Goal: Task Accomplishment & Management: Complete application form

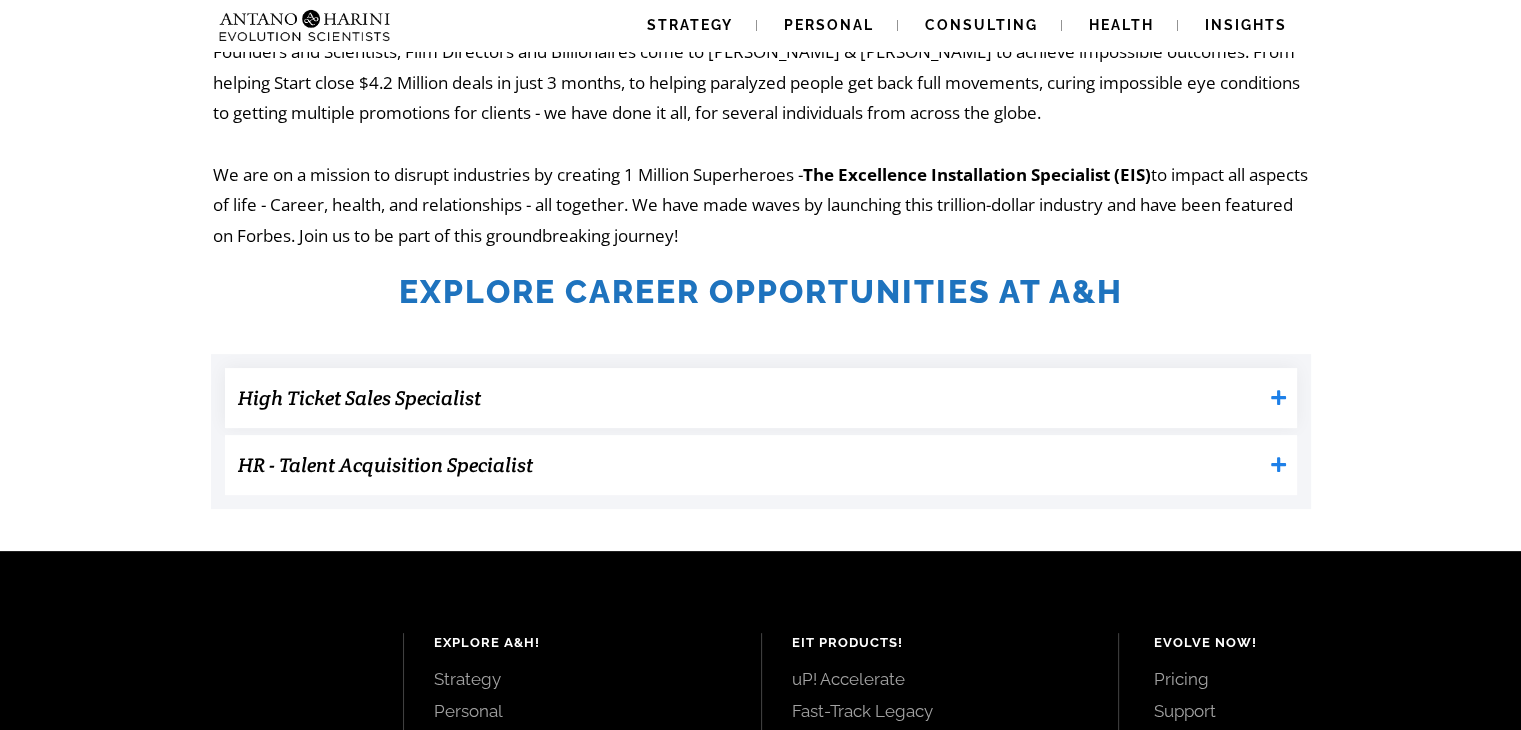
click at [666, 396] on h3 "High Ticket Sales Specialist" at bounding box center [750, 398] width 1024 height 40
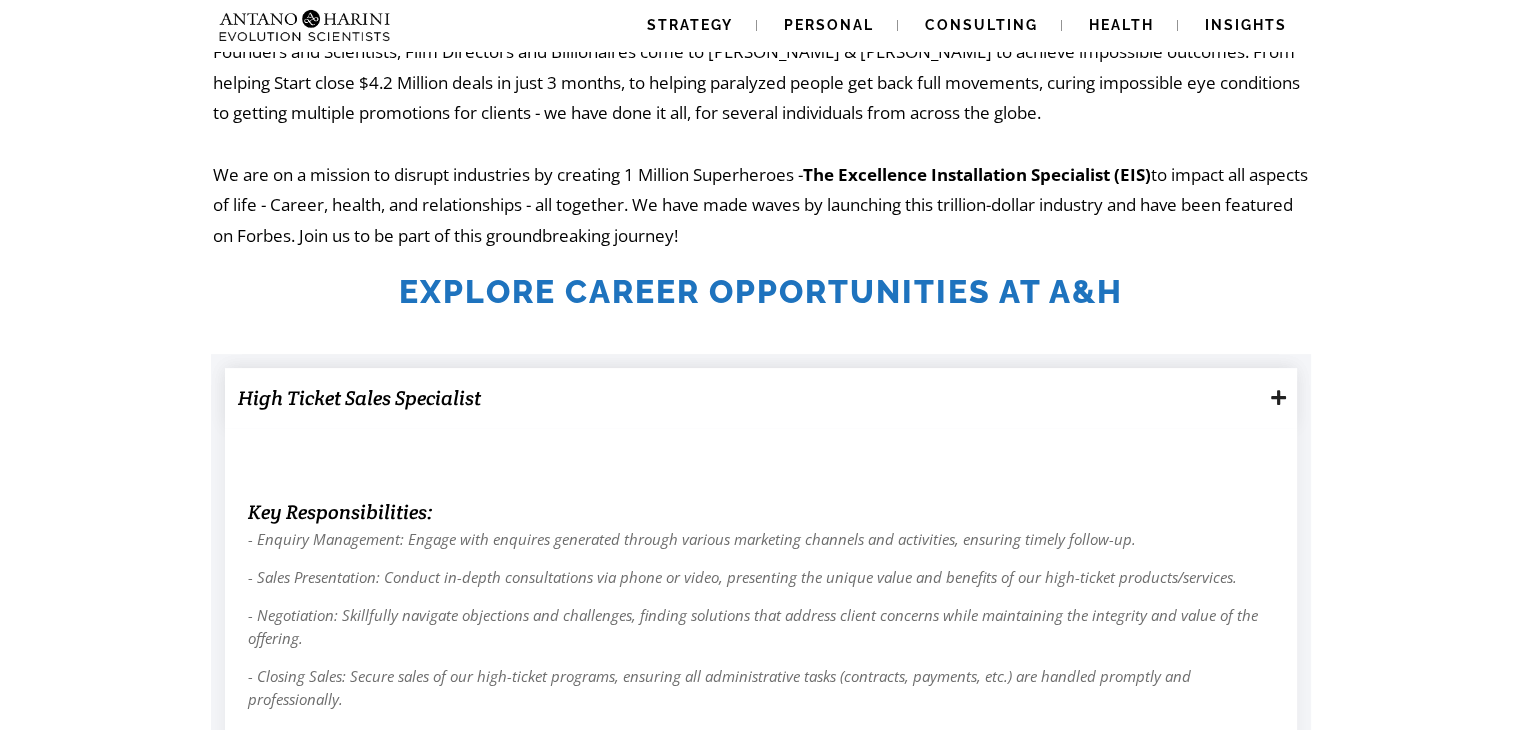
click at [666, 396] on h3 "High Ticket Sales Specialist" at bounding box center [750, 398] width 1024 height 40
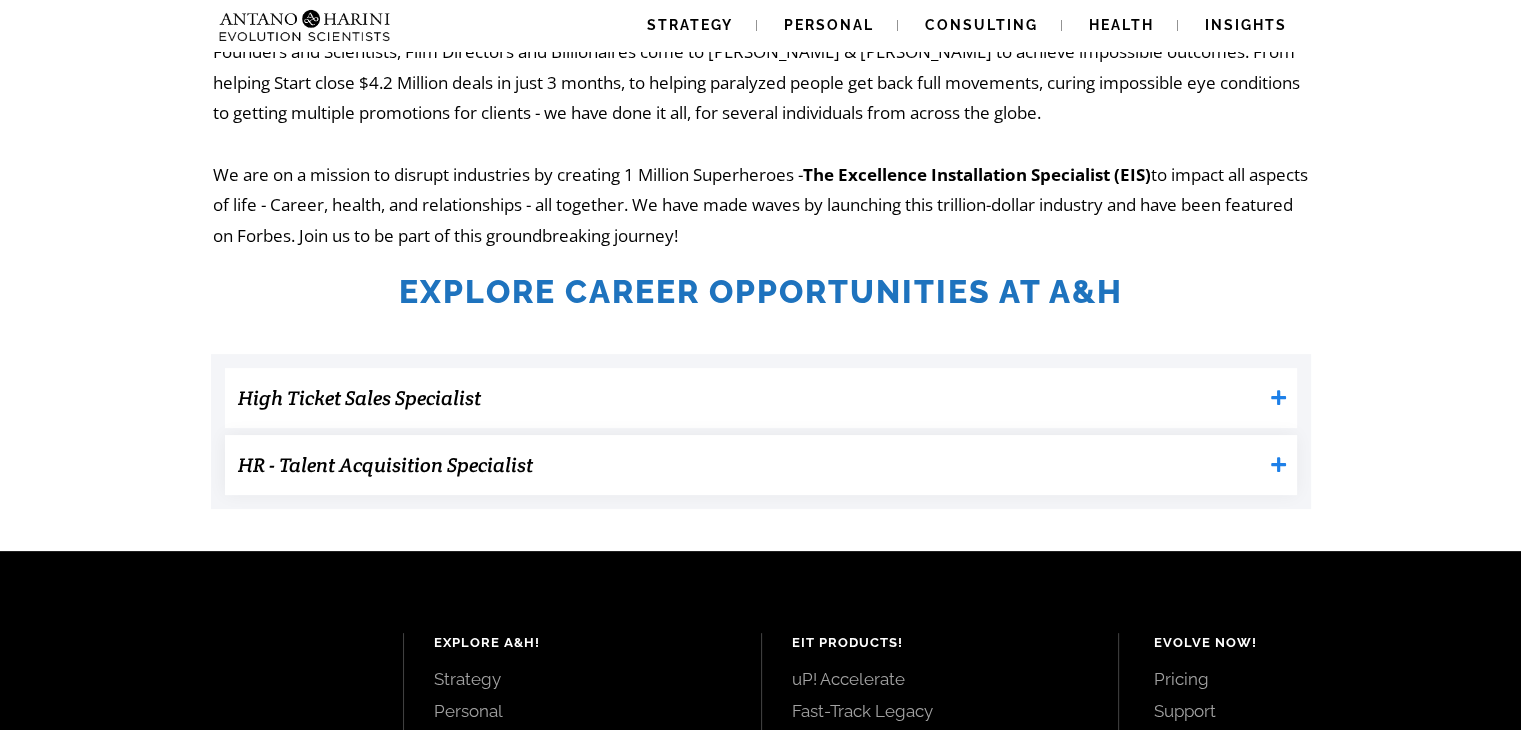
click at [605, 463] on h3 "HR - Talent Acquisition Specialist" at bounding box center [750, 465] width 1024 height 40
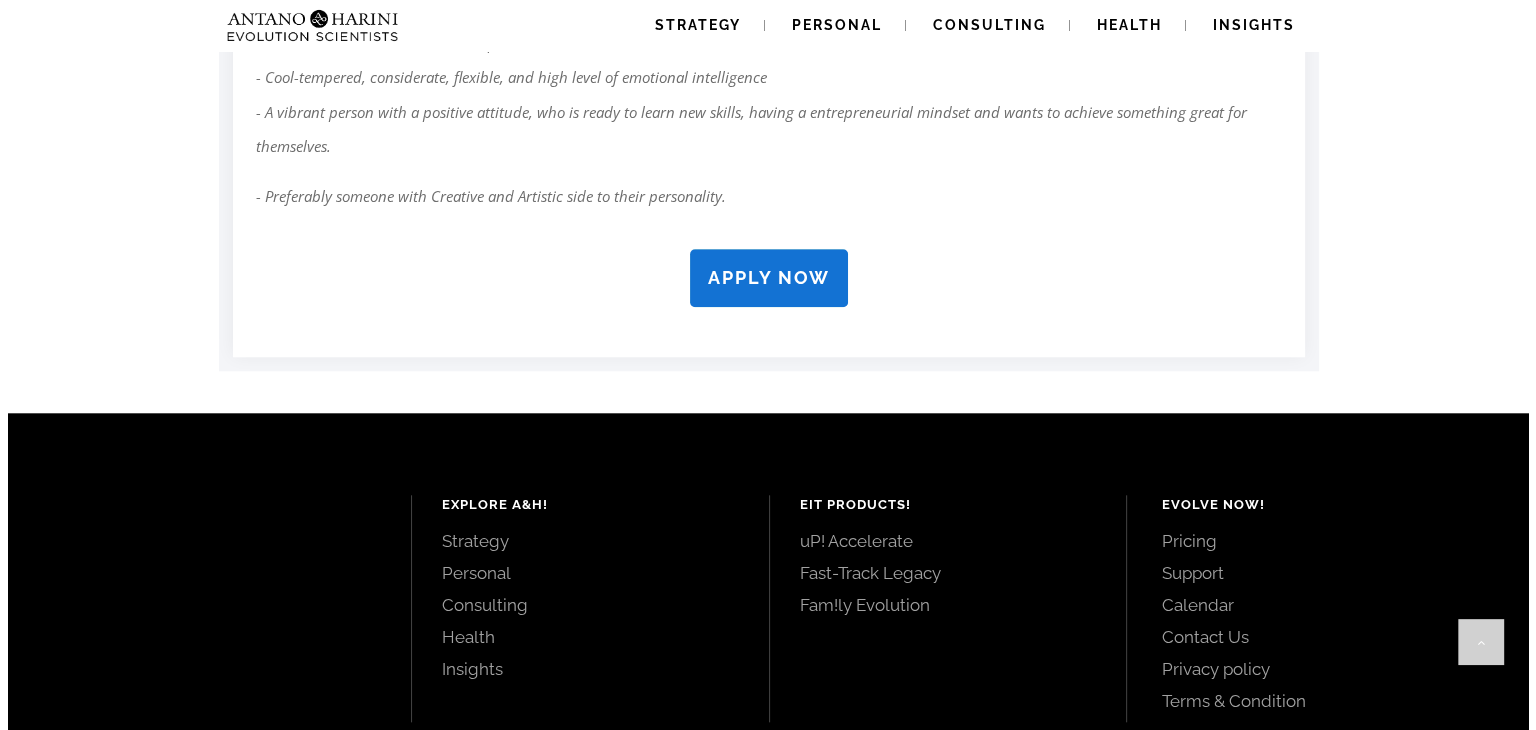
scroll to position [1893, 0]
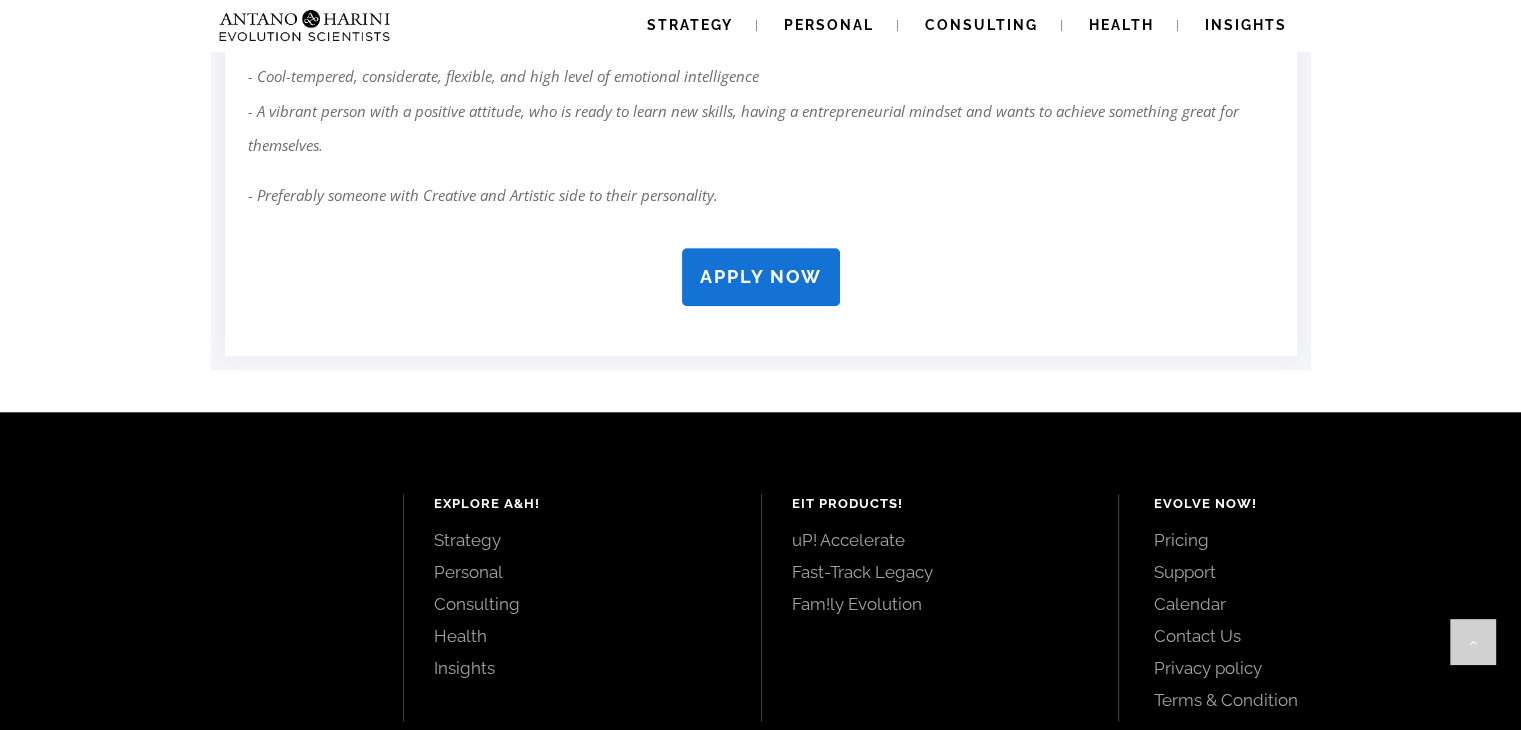
click at [721, 270] on strong "APPLY NOW" at bounding box center [761, 276] width 122 height 21
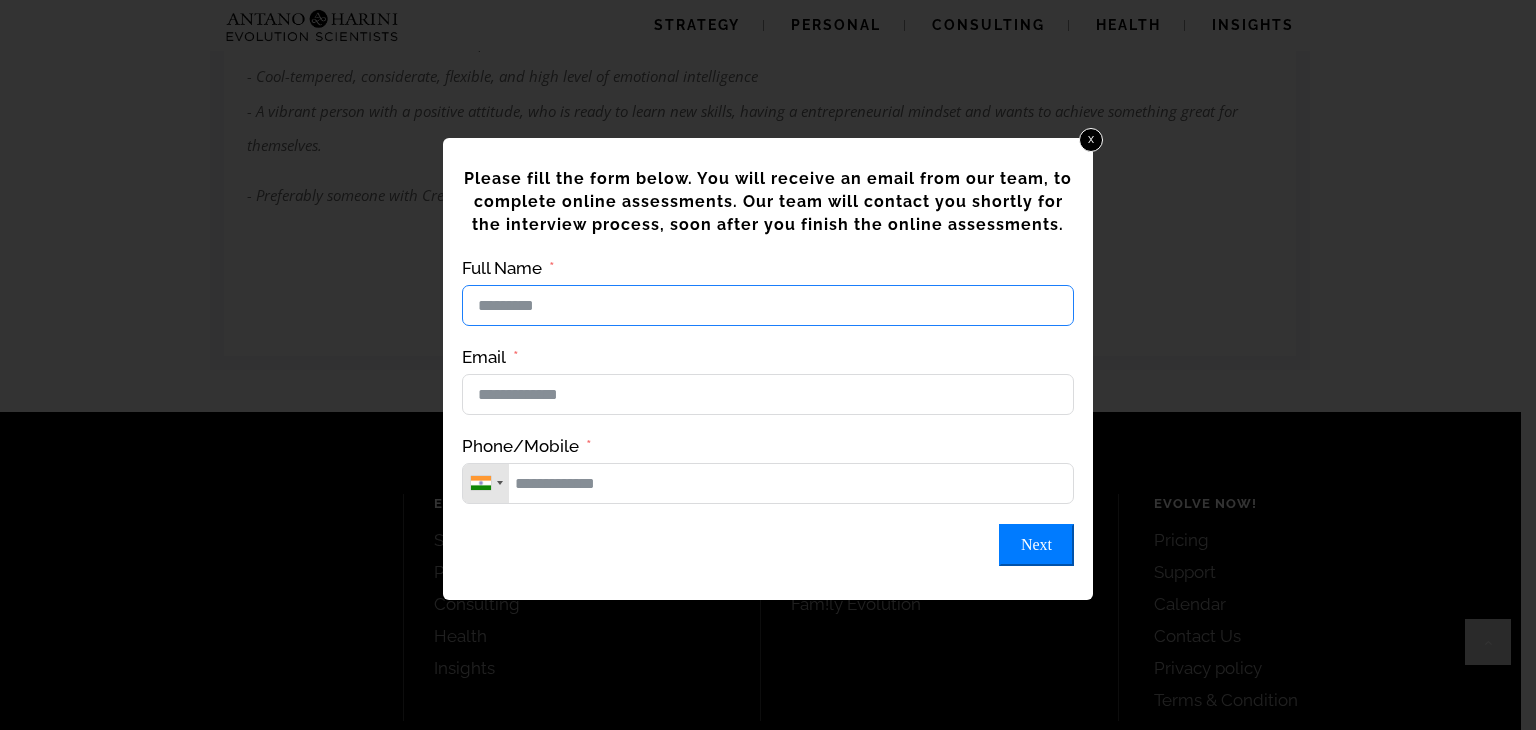
click at [666, 317] on input "Full Name" at bounding box center [768, 305] width 612 height 41
type input "**********"
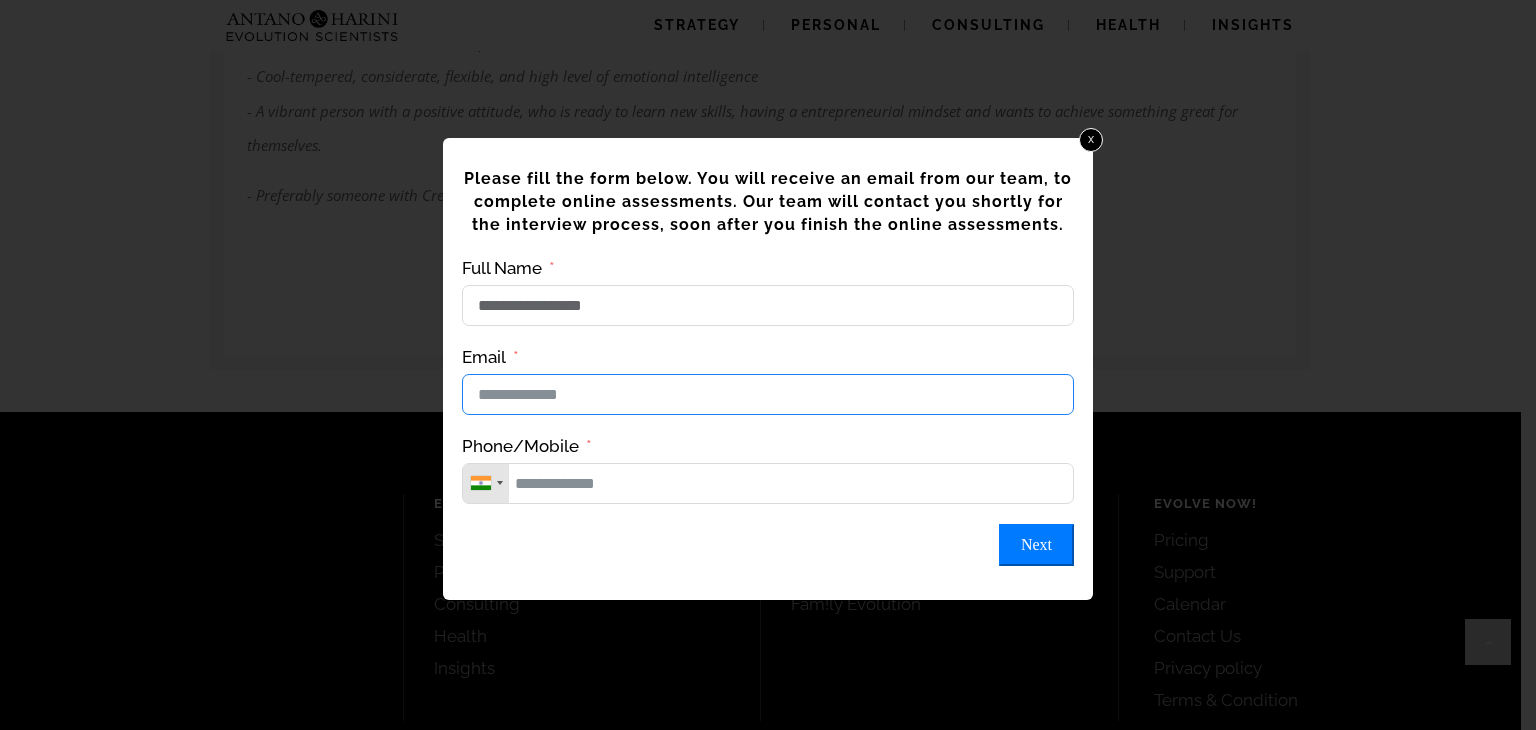
type input "**********"
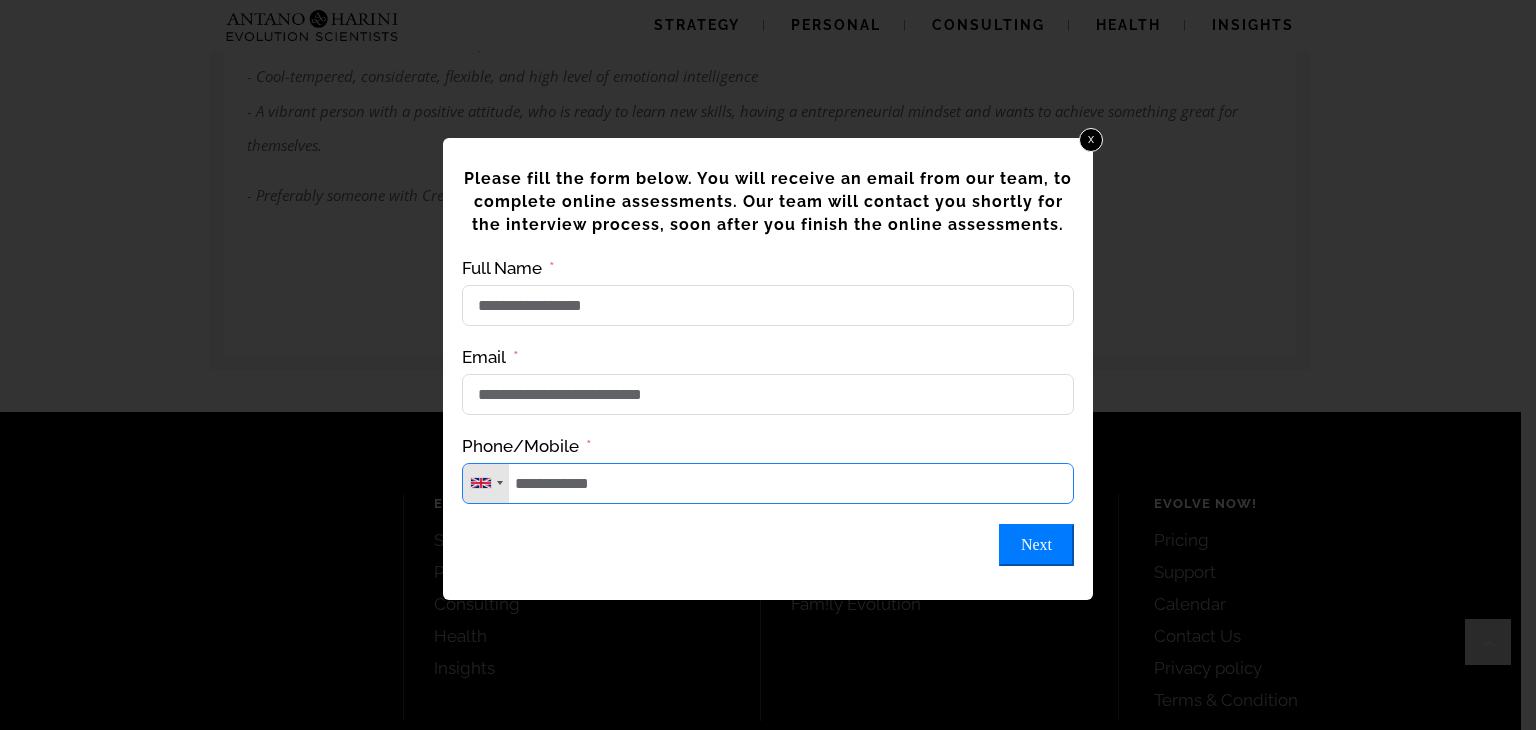
click at [619, 498] on input "**********" at bounding box center [768, 483] width 612 height 41
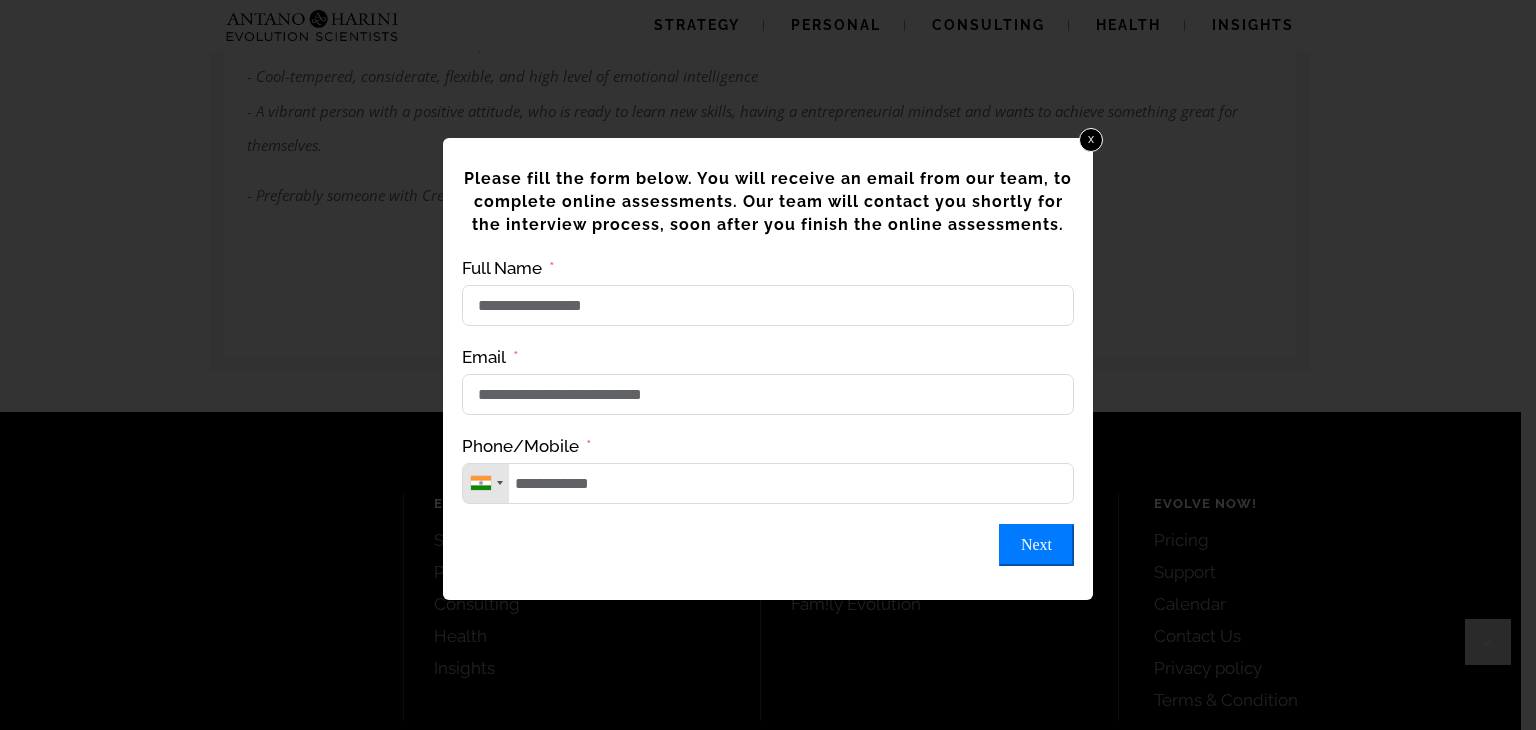
click at [1036, 541] on button "Next" at bounding box center [1036, 545] width 75 height 42
type input "**********"
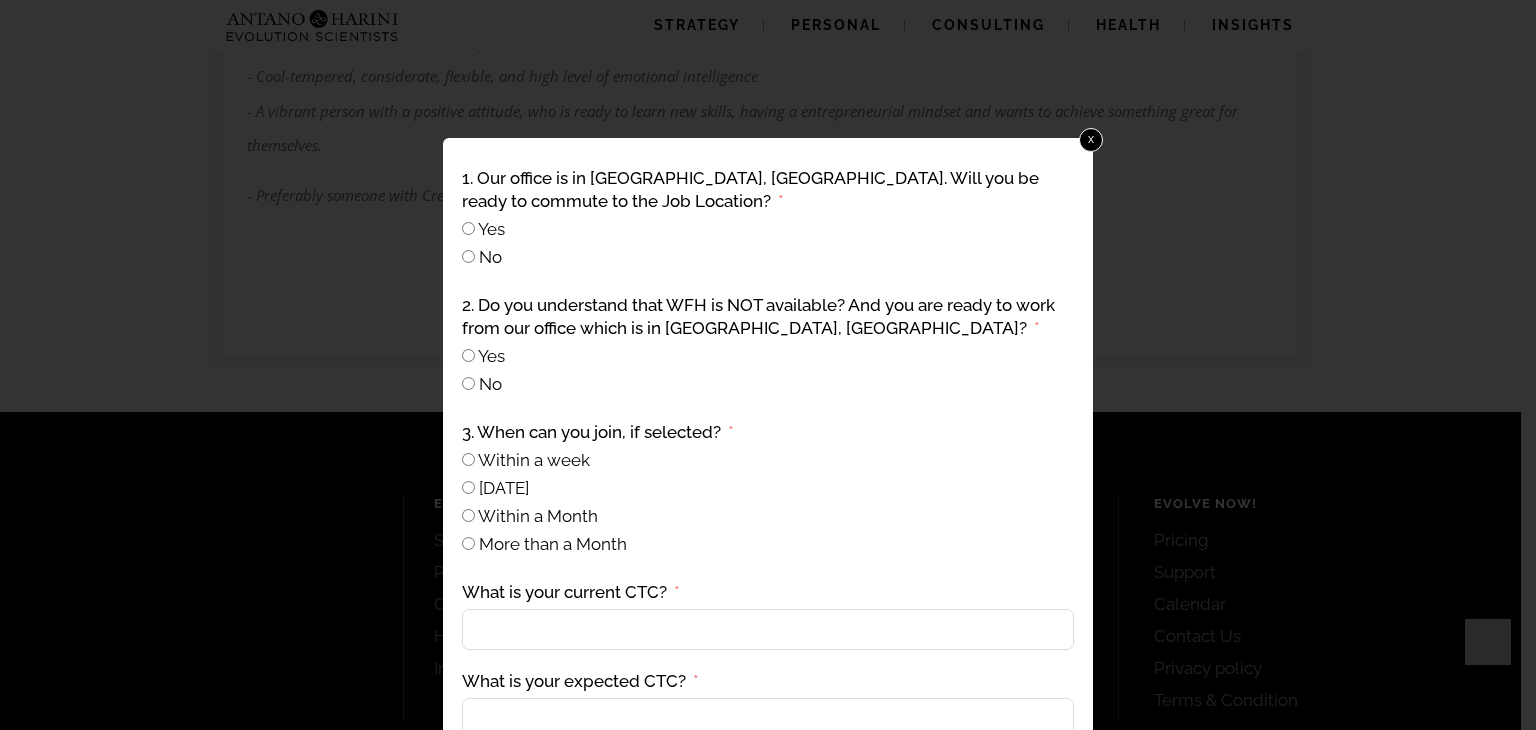
click at [476, 228] on label "Yes" at bounding box center [483, 229] width 43 height 20
click at [480, 517] on span "Within a Month" at bounding box center [538, 516] width 120 height 20
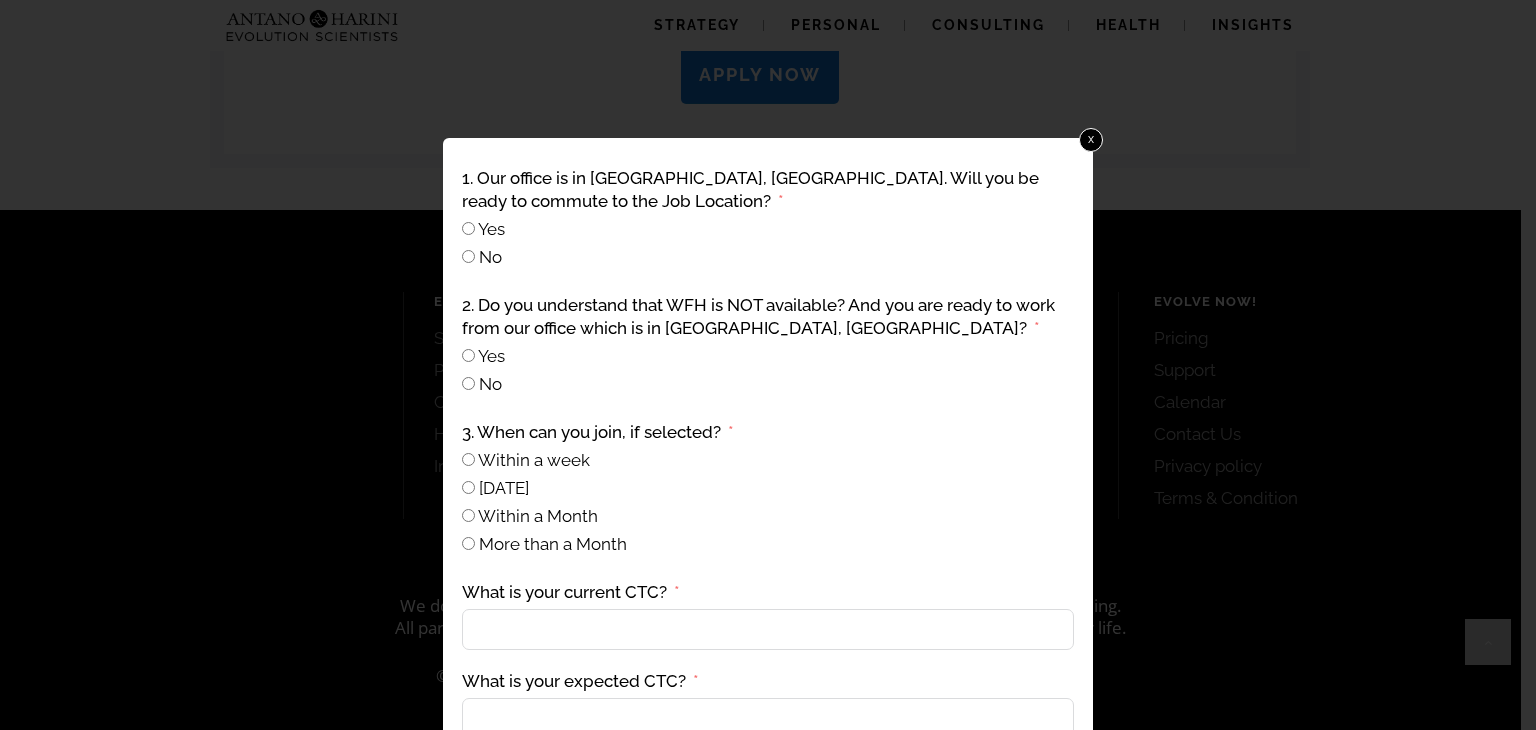
scroll to position [2094, 0]
click at [601, 645] on input "What is your current CTC?" at bounding box center [768, 629] width 612 height 41
type input "***"
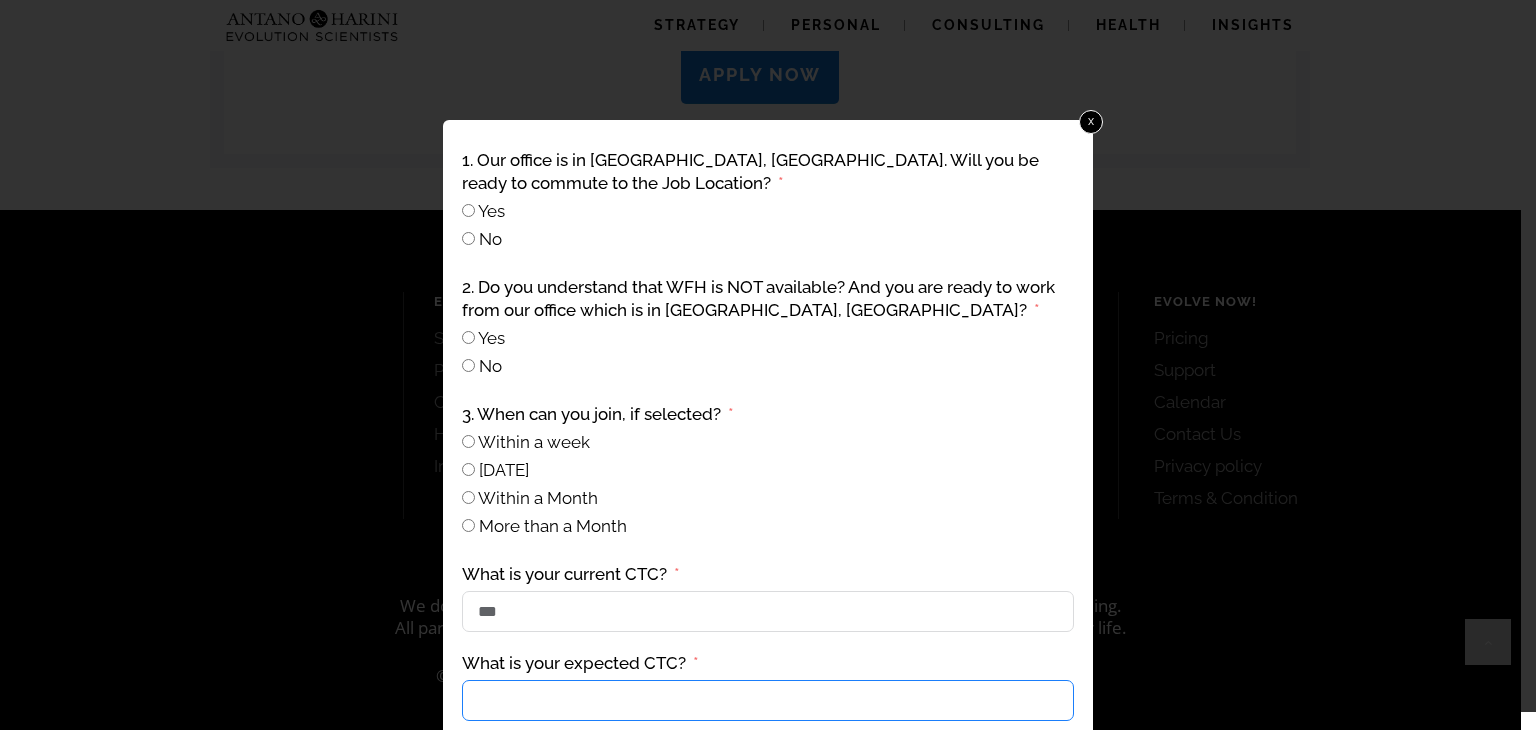
scroll to position [2093, 0]
click at [579, 709] on input "What is your expected CTC?" at bounding box center [768, 700] width 612 height 41
type input "***"
click at [816, 515] on div "More than a Month" at bounding box center [768, 526] width 612 height 23
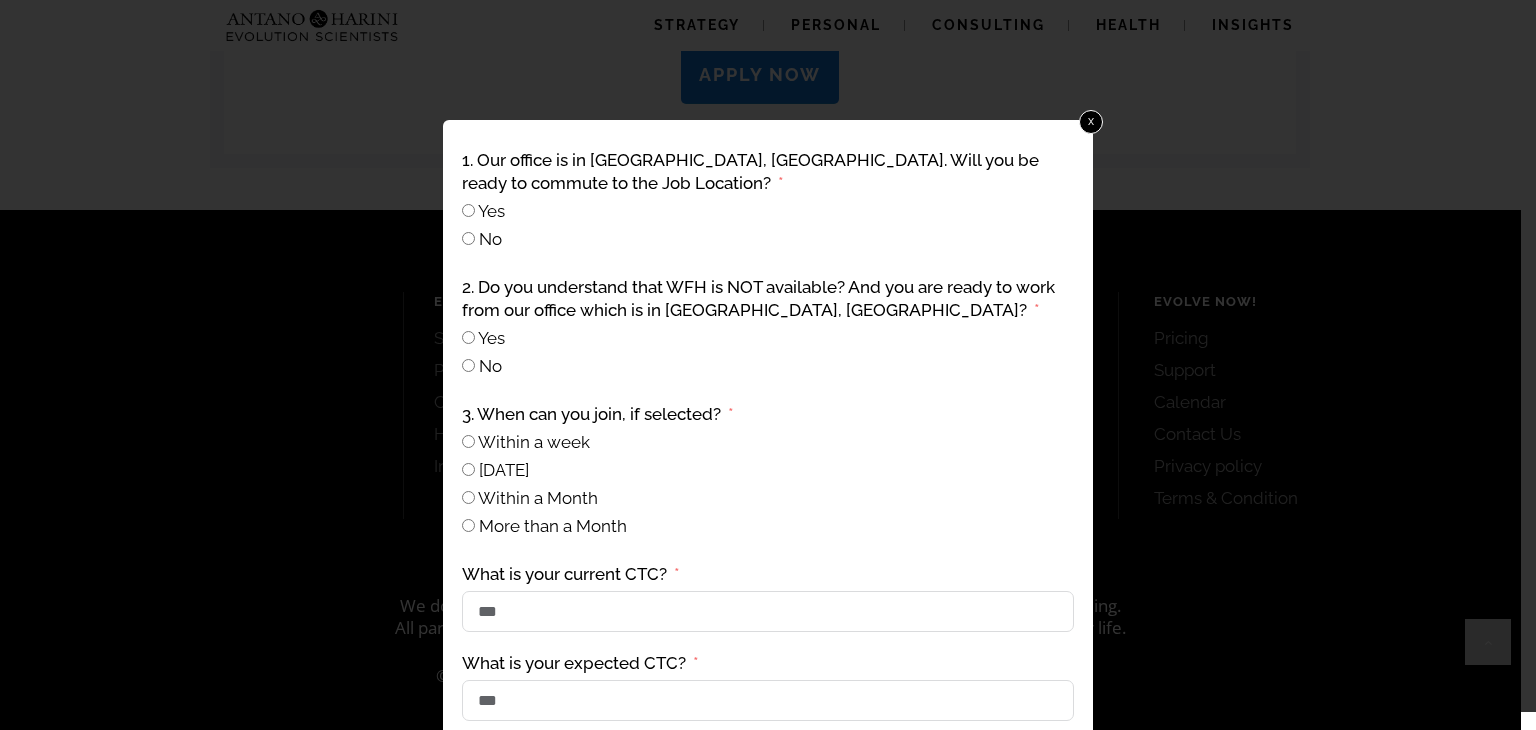
click at [1065, 487] on div "Within a Month" at bounding box center [768, 498] width 612 height 23
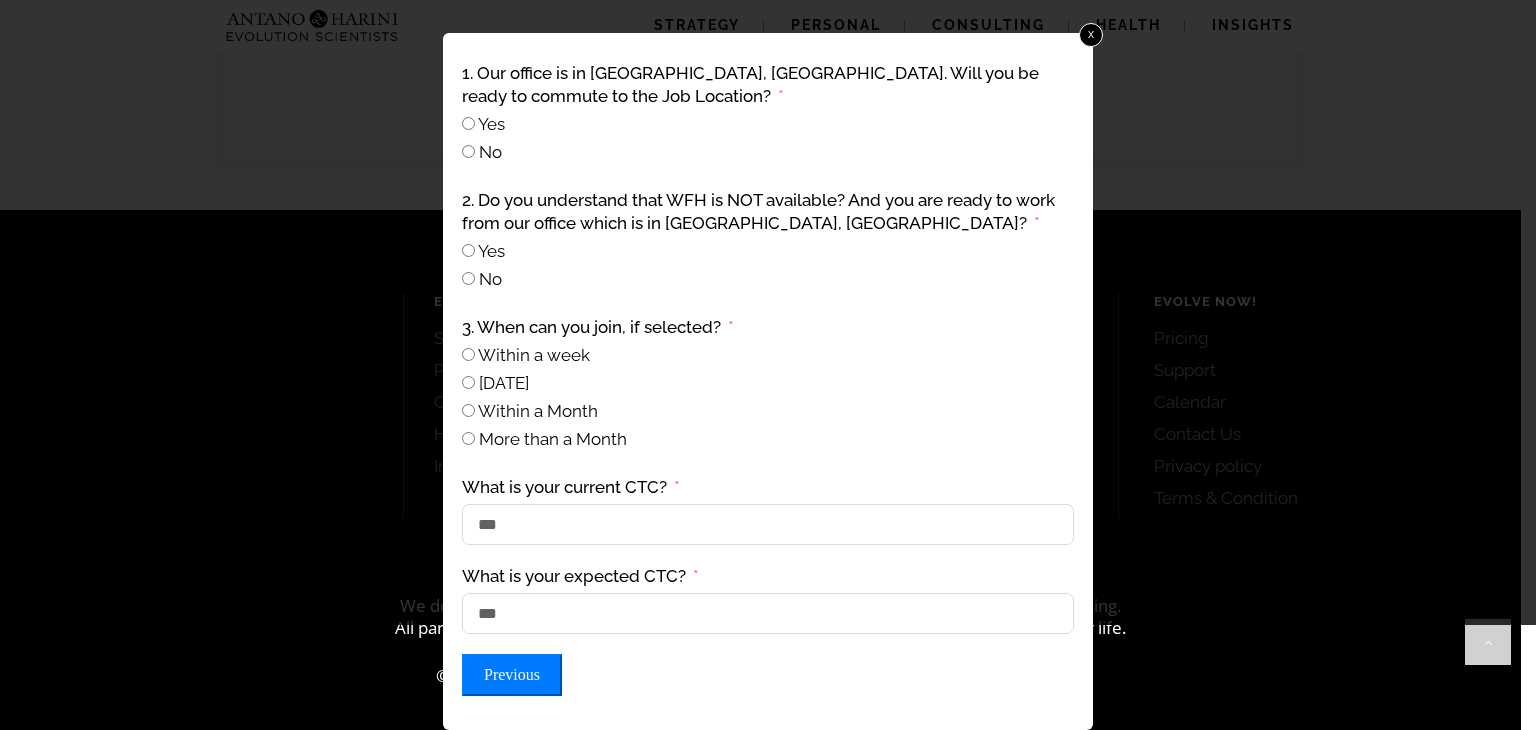
drag, startPoint x: 536, startPoint y: 667, endPoint x: 496, endPoint y: 669, distance: 40.0
click at [496, 669] on button "Previous" at bounding box center [512, 675] width 100 height 42
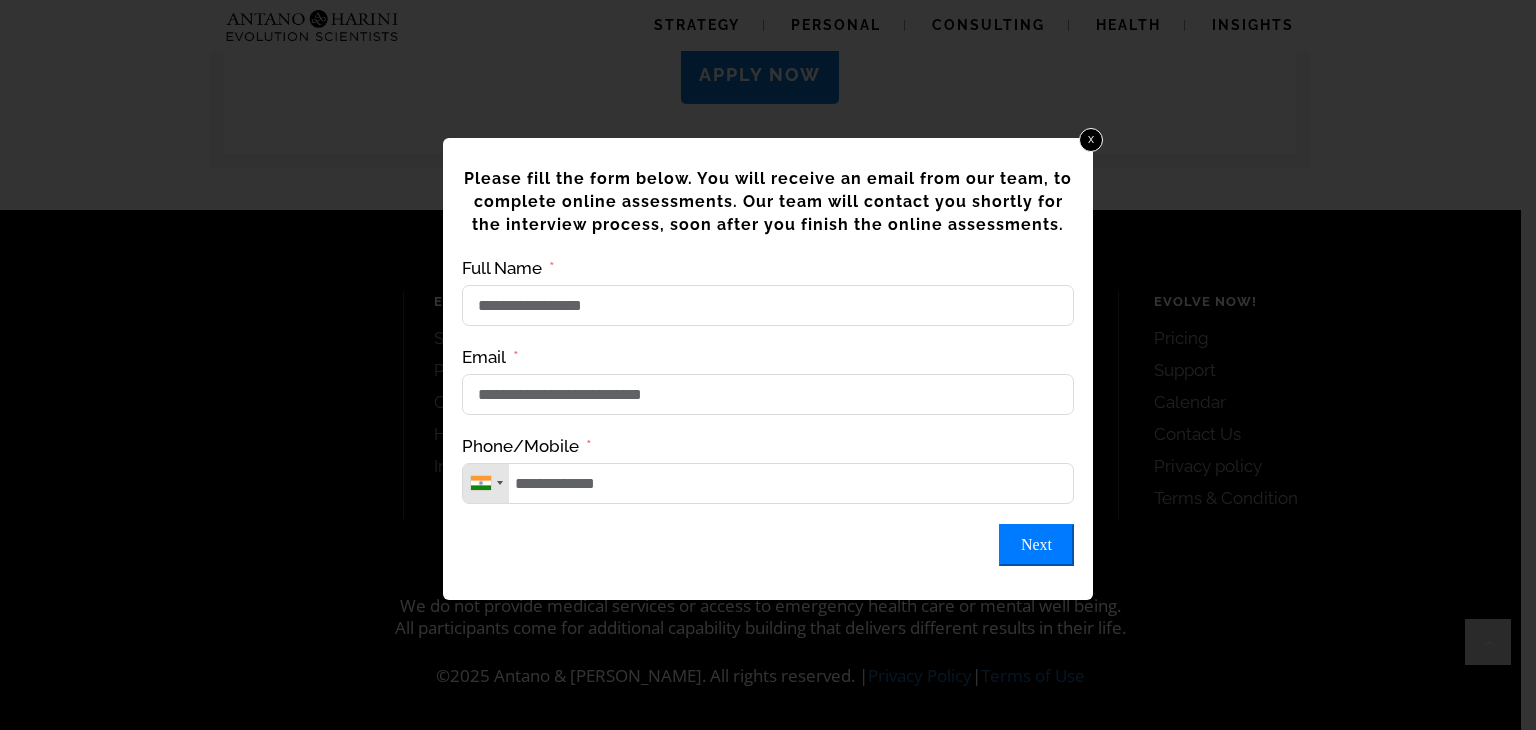
click at [1036, 558] on button "Next" at bounding box center [1036, 545] width 75 height 42
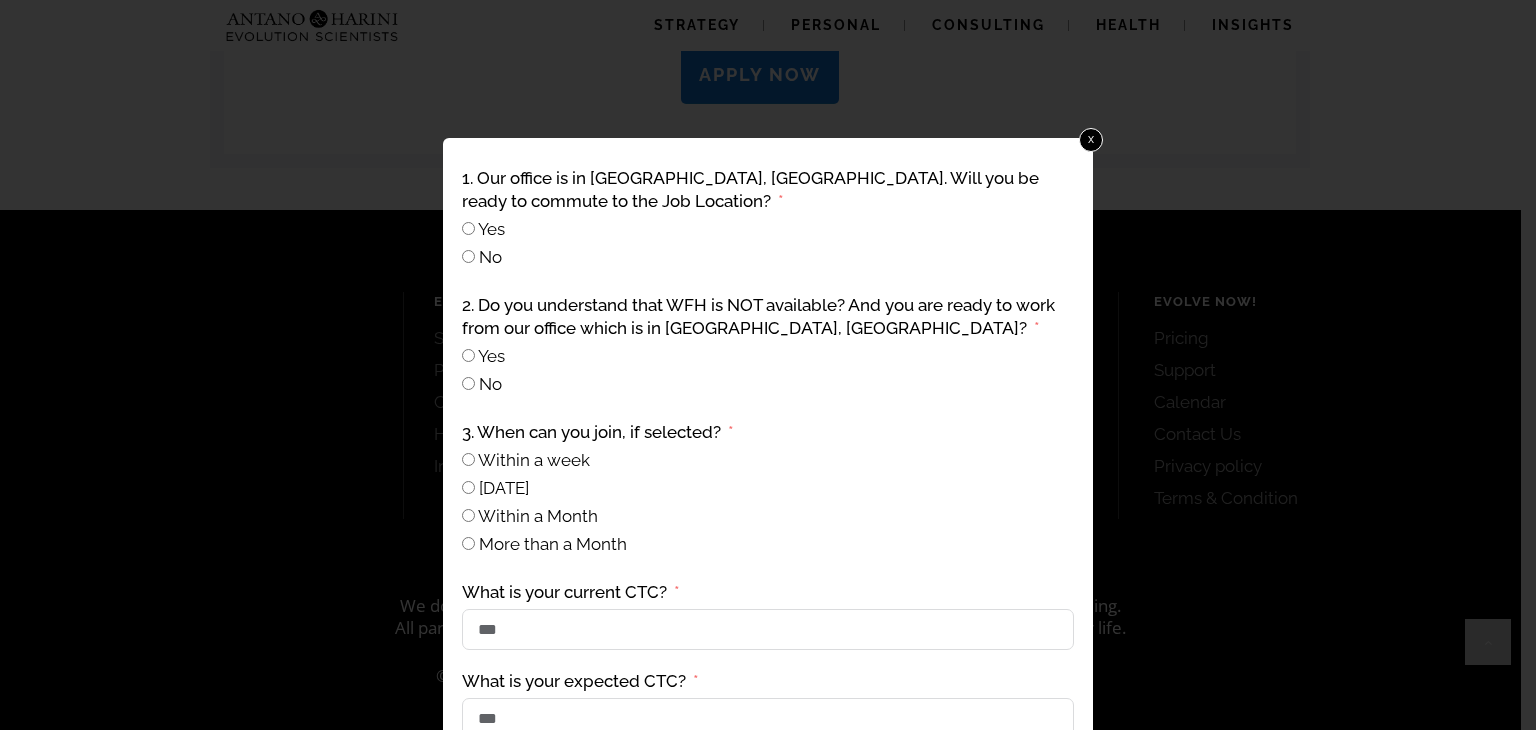
click at [933, 433] on div "3. When can you join, if selected? Within a week [DATE] Within a Month More tha…" at bounding box center [768, 491] width 612 height 140
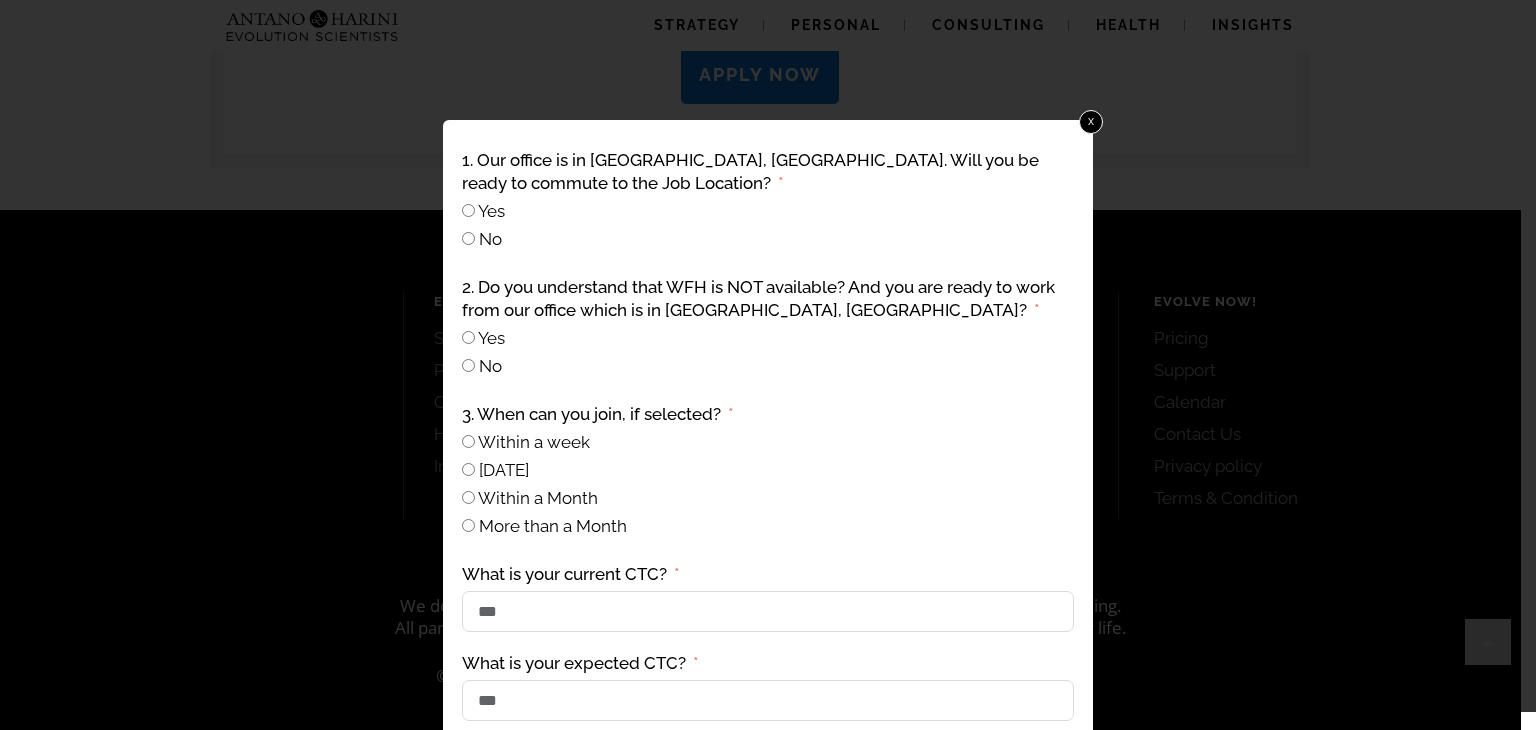
scroll to position [113, 0]
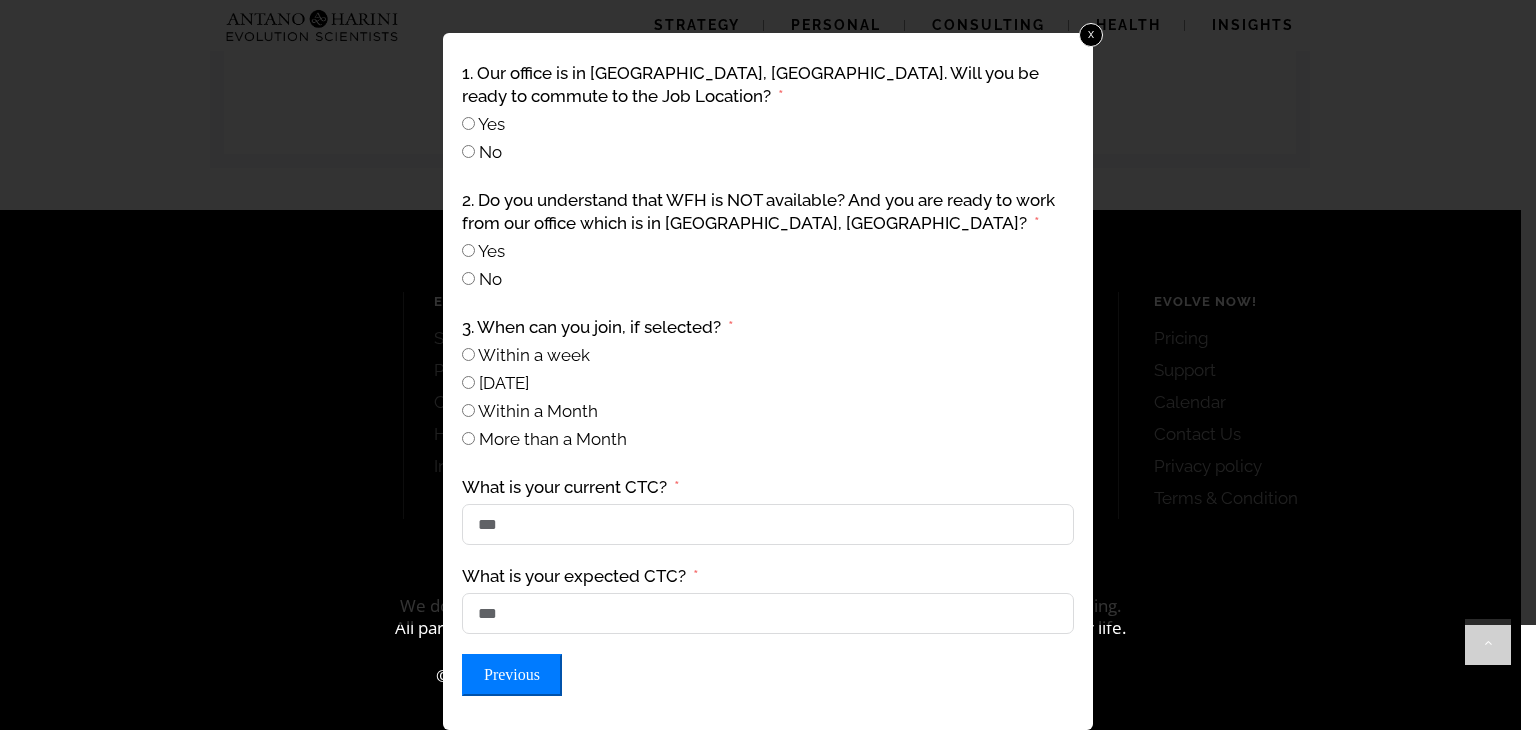
click at [881, 454] on div "1. Our office is in [GEOGRAPHIC_DATA], [GEOGRAPHIC_DATA]. Will you be ready to …" at bounding box center [768, 379] width 618 height 640
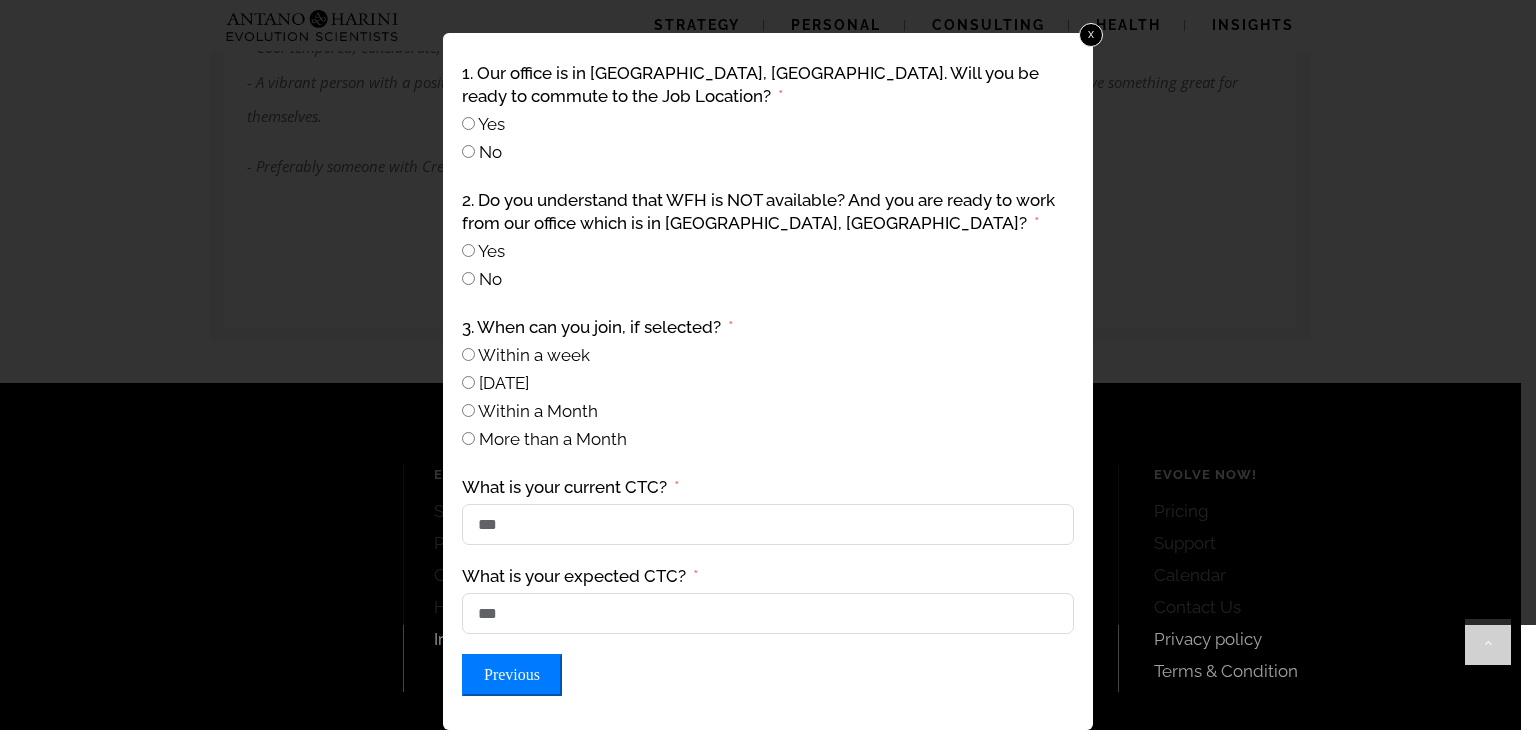
scroll to position [2095, 0]
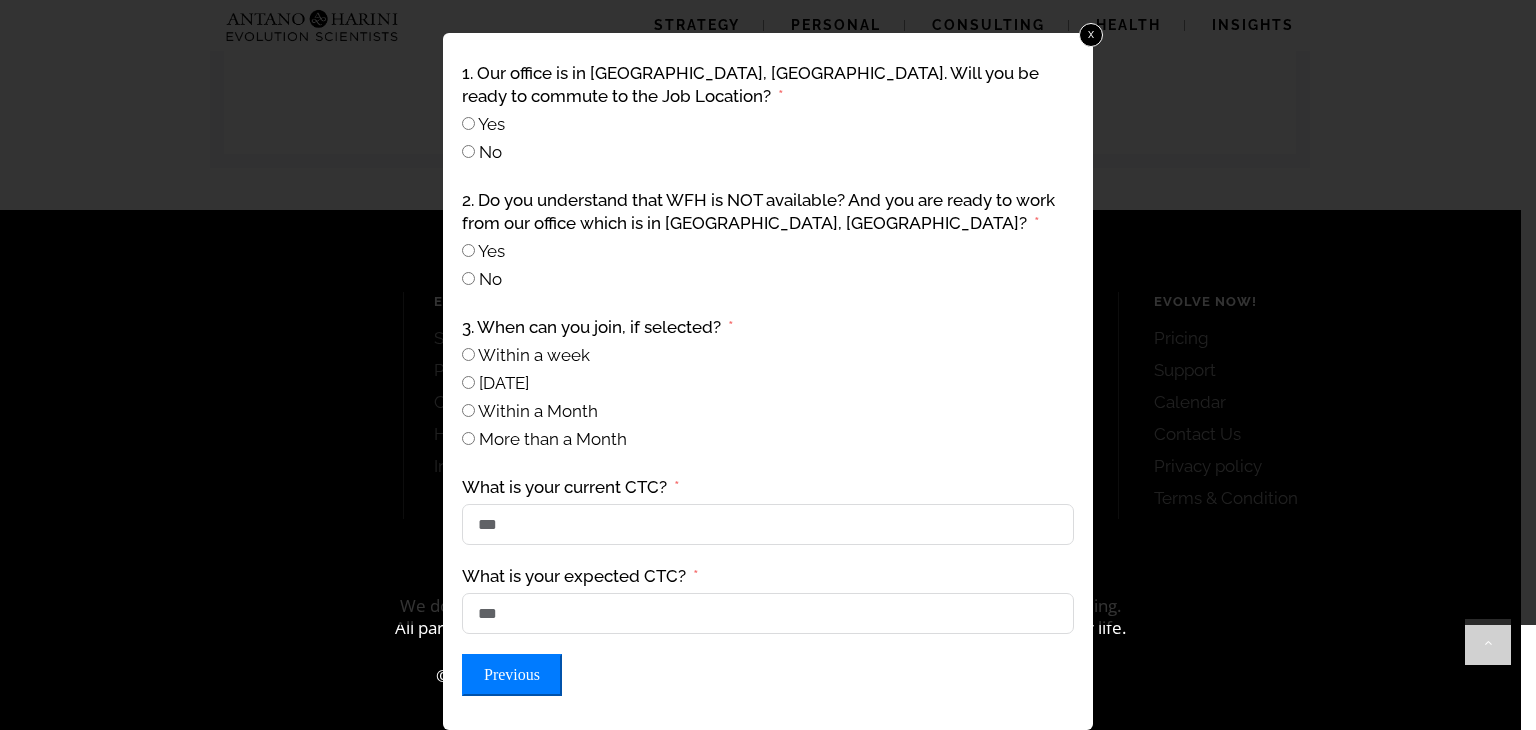
click at [881, 454] on div "1. Our office is in [GEOGRAPHIC_DATA], [GEOGRAPHIC_DATA]. Will you be ready to …" at bounding box center [768, 379] width 618 height 640
click at [1099, 24] on link "x" at bounding box center [1091, 35] width 26 height 26
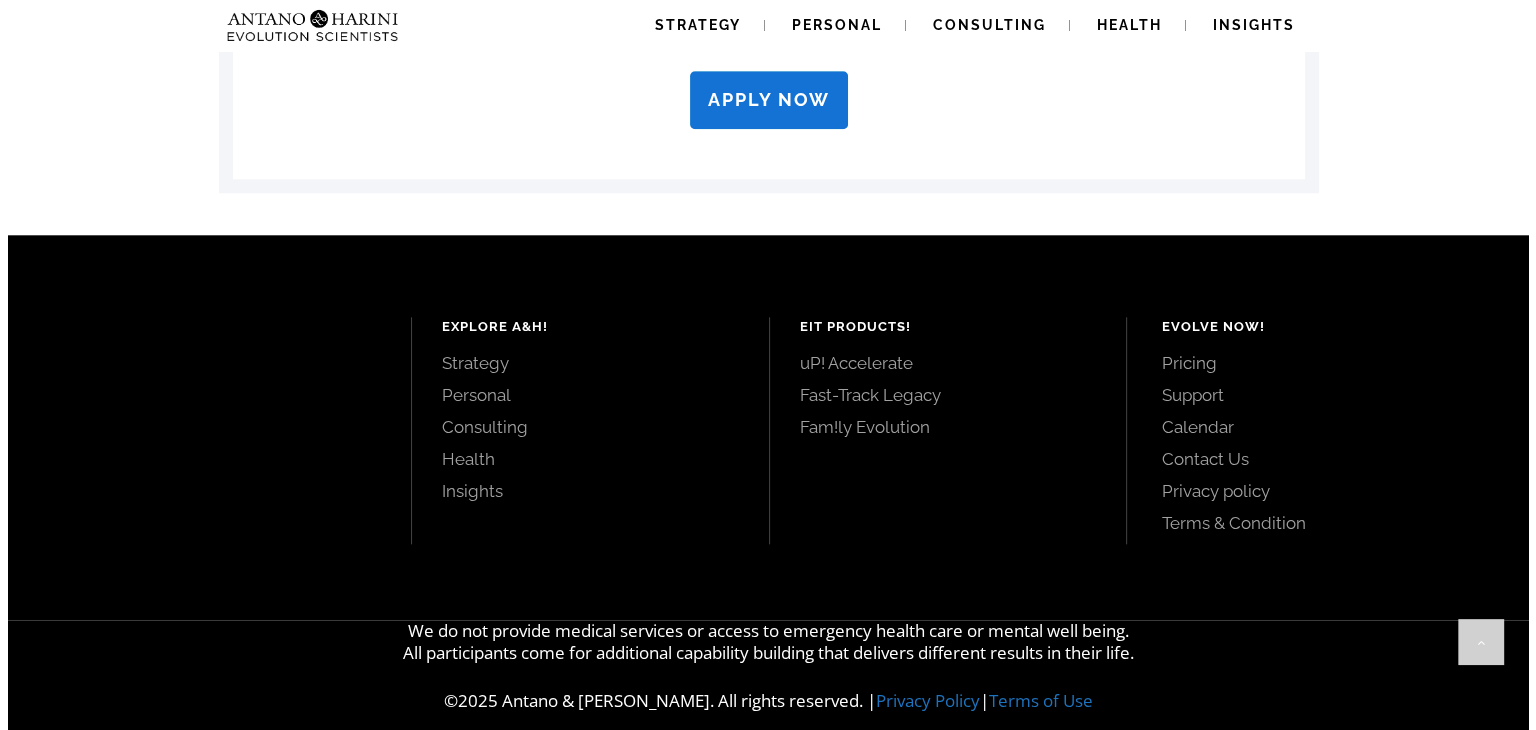
scroll to position [2068, 0]
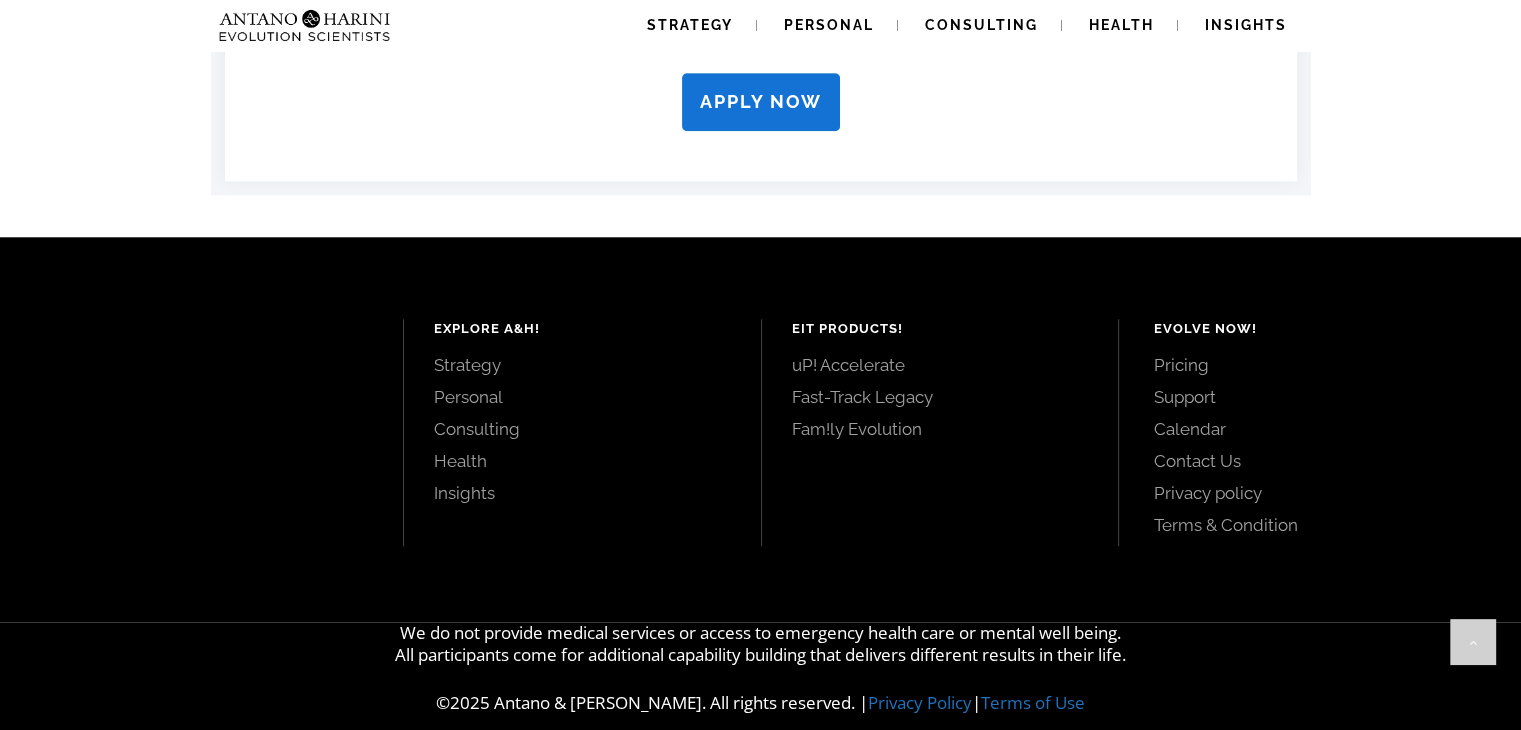
click at [799, 97] on strong "APPLY NOW" at bounding box center [761, 101] width 122 height 21
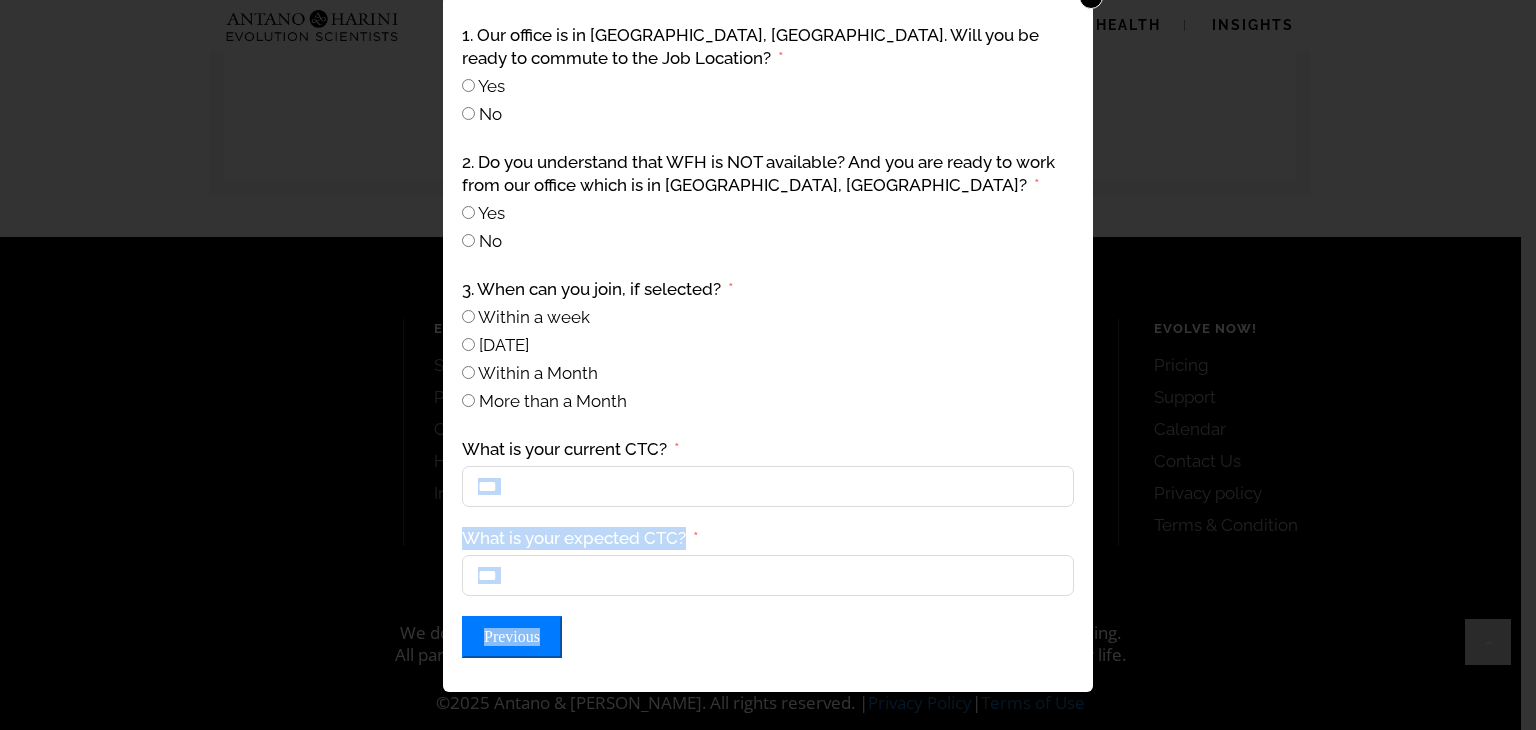
drag, startPoint x: 624, startPoint y: 662, endPoint x: 747, endPoint y: 431, distance: 261.7
click at [747, 431] on div "1. Our office is in [GEOGRAPHIC_DATA], [GEOGRAPHIC_DATA]. Will you be ready to …" at bounding box center [768, 341] width 618 height 640
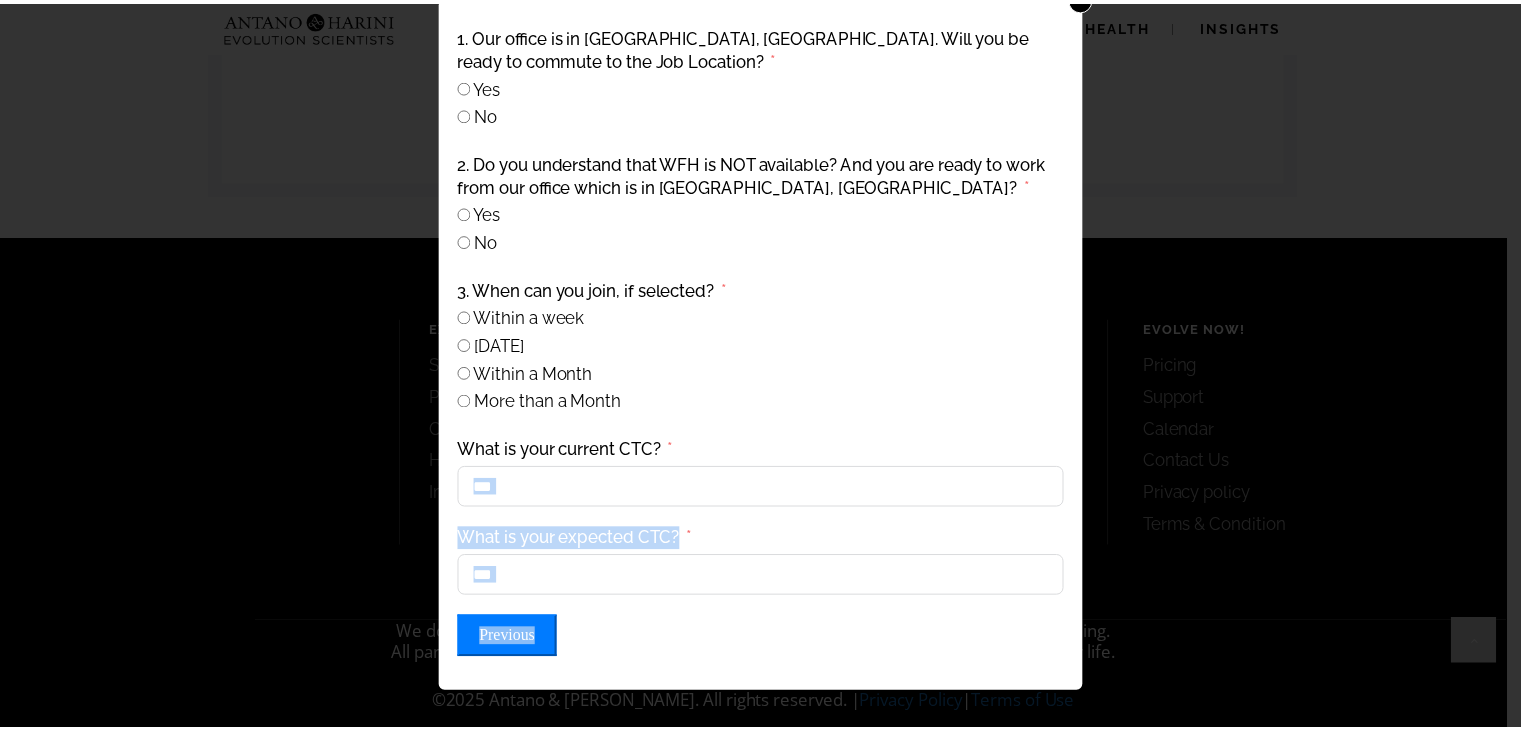
scroll to position [0, 0]
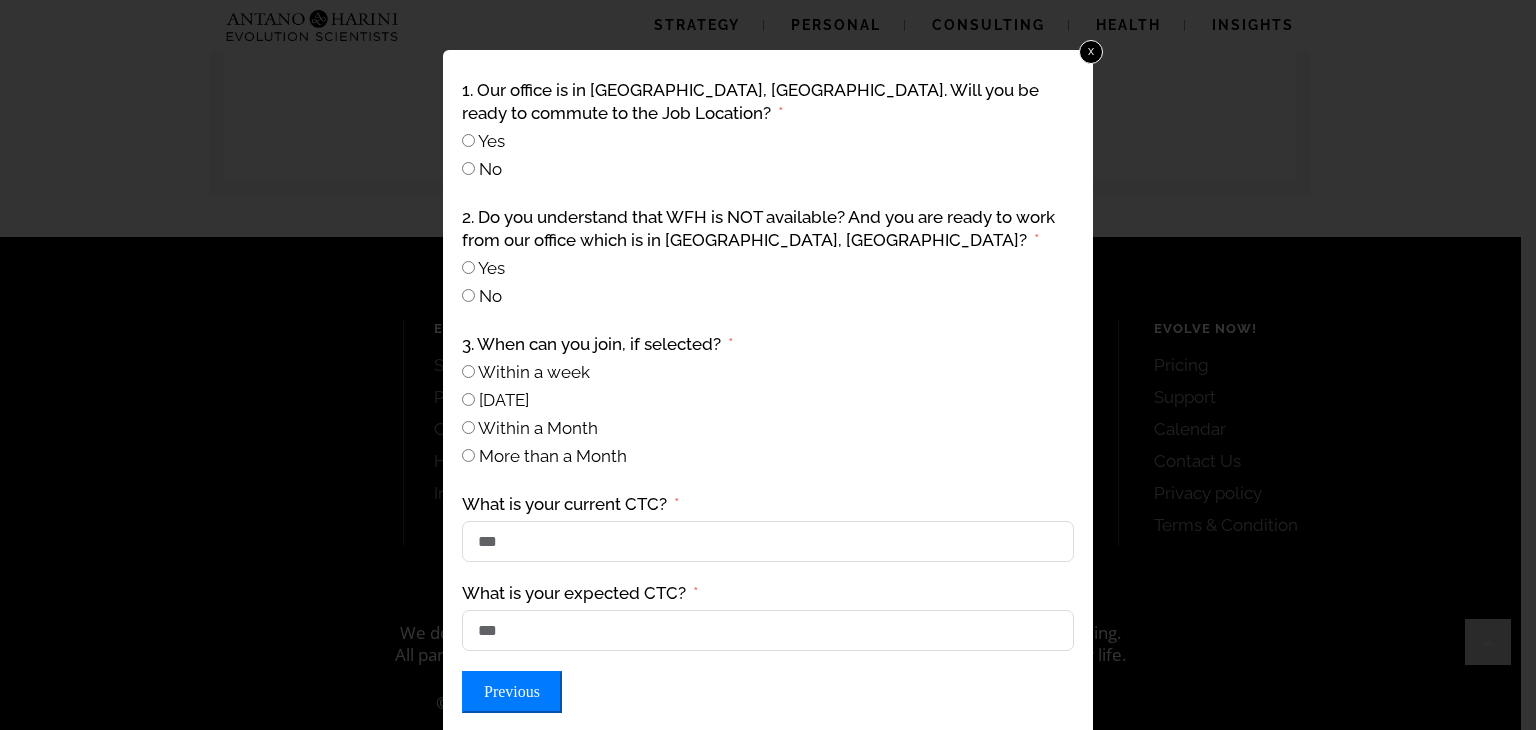
click at [807, 313] on div "1. Our office is in [GEOGRAPHIC_DATA], [GEOGRAPHIC_DATA]. Will you be ready to …" at bounding box center [768, 396] width 618 height 640
click at [1089, 41] on link "x" at bounding box center [1091, 52] width 26 height 26
